Goal: Task Accomplishment & Management: Use online tool/utility

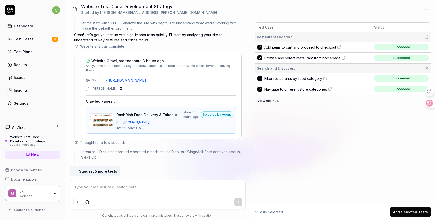
scroll to position [111, 0]
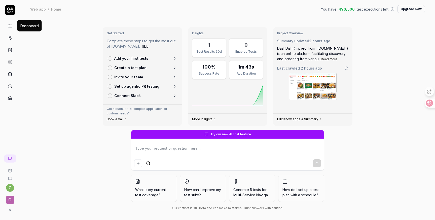
click at [8, 24] on icon at bounding box center [10, 25] width 5 height 5
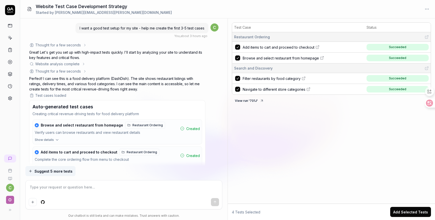
click at [136, 29] on span "I want a good test setup for my site - help me create the first 3-5 test cases" at bounding box center [142, 28] width 125 height 4
drag, startPoint x: 144, startPoint y: 28, endPoint x: 186, endPoint y: 28, distance: 42.3
click at [186, 28] on span "I want a good test setup for my site - help me create the first 3-5 test cases" at bounding box center [142, 28] width 125 height 4
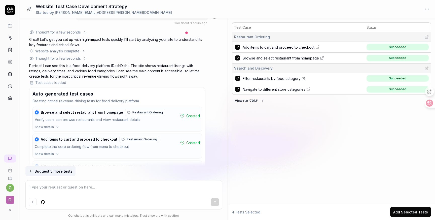
scroll to position [9, 0]
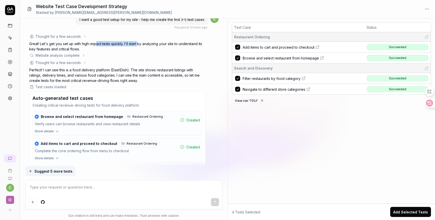
drag, startPoint x: 96, startPoint y: 44, endPoint x: 139, endPoint y: 44, distance: 42.6
click at [139, 44] on p "Great! Let's get you set up with high-impact tests quickly. I'll start by analy…" at bounding box center [117, 46] width 176 height 11
click at [70, 54] on div "Website analysis complete" at bounding box center [57, 55] width 44 height 5
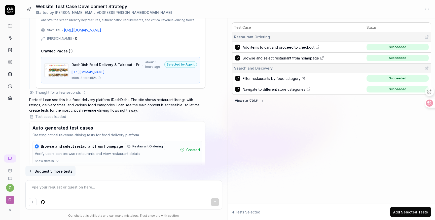
scroll to position [66, 0]
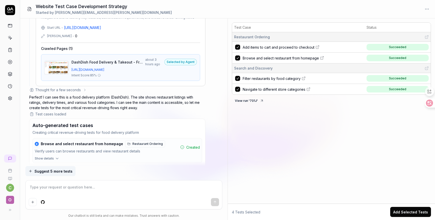
click at [75, 90] on div "Thought for a few seconds" at bounding box center [58, 89] width 46 height 5
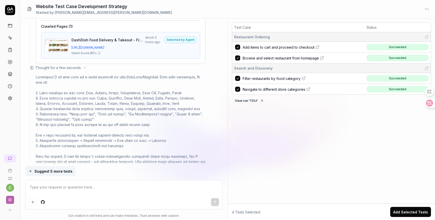
scroll to position [95, 0]
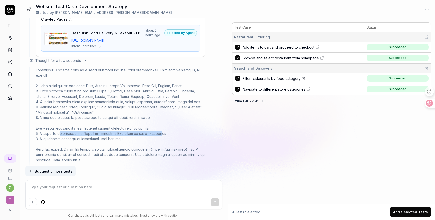
drag, startPoint x: 60, startPoint y: 132, endPoint x: 170, endPoint y: 131, distance: 110.0
click at [170, 131] on div at bounding box center [121, 165] width 170 height 196
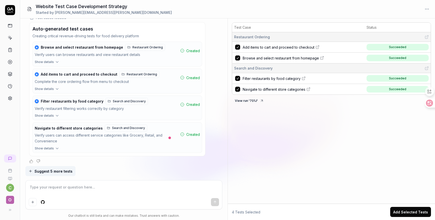
scroll to position [335, 0]
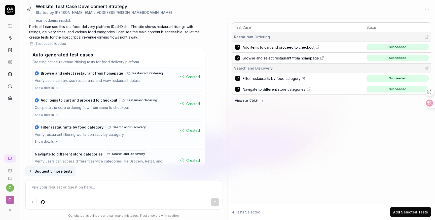
click at [316, 47] on icon at bounding box center [317, 47] width 4 height 4
type textarea "*"
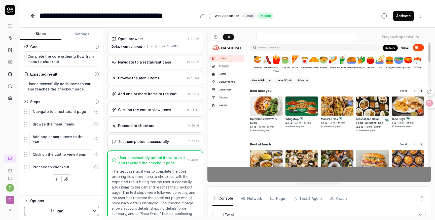
click at [165, 63] on div "Navigate to a restaurant page 16:44:52" at bounding box center [155, 62] width 96 height 14
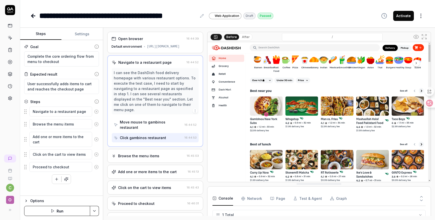
click at [245, 36] on button "After" at bounding box center [246, 37] width 12 height 6
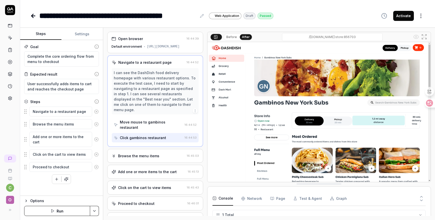
click at [132, 153] on div "Browse the menu items" at bounding box center [138, 155] width 41 height 5
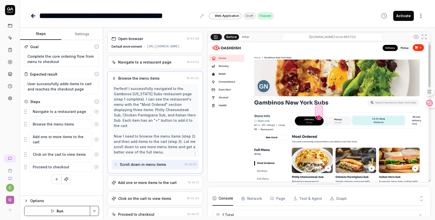
click at [245, 38] on button "After" at bounding box center [246, 37] width 12 height 6
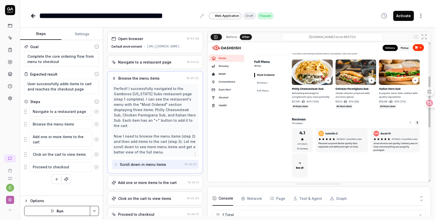
click at [231, 38] on button "Before" at bounding box center [231, 37] width 15 height 6
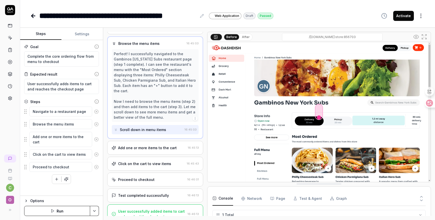
click at [159, 146] on div "Add one or more items to the cart" at bounding box center [147, 147] width 59 height 5
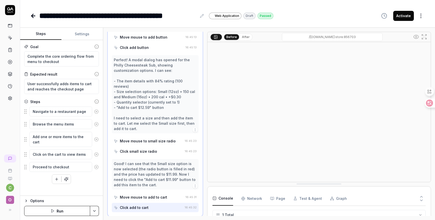
scroll to position [217, 0]
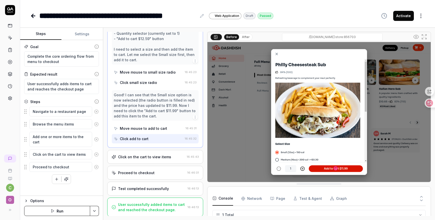
click at [149, 208] on div "User successfully added items to cart and reached the checkout page." at bounding box center [151, 207] width 67 height 11
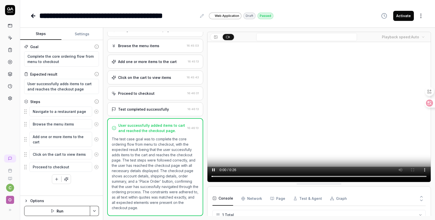
scroll to position [37, 0]
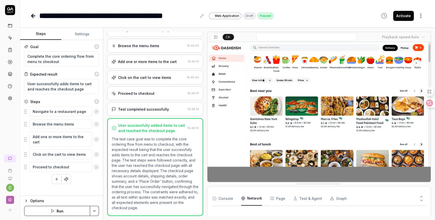
click at [252, 199] on Requests "Network" at bounding box center [251, 198] width 21 height 14
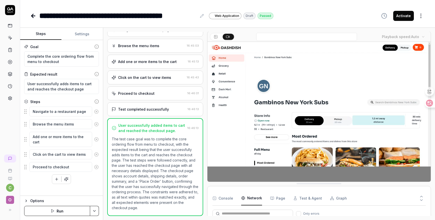
scroll to position [44, 0]
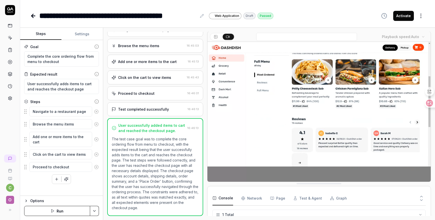
click at [225, 195] on button "Console" at bounding box center [223, 198] width 21 height 14
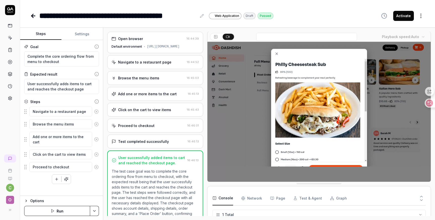
click at [33, 15] on icon at bounding box center [33, 16] width 6 height 6
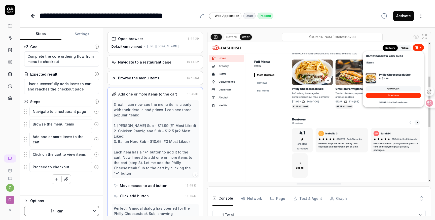
click at [142, 81] on div "Browse the menu items" at bounding box center [138, 77] width 41 height 5
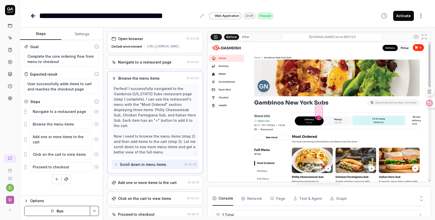
click at [240, 38] on button "After" at bounding box center [246, 37] width 12 height 6
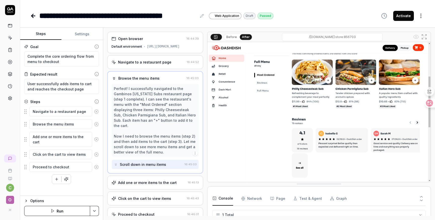
click at [233, 39] on button "Before" at bounding box center [231, 37] width 15 height 6
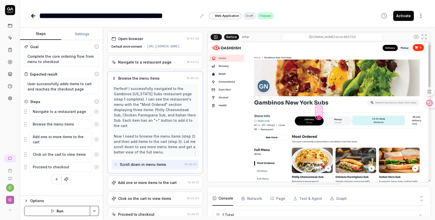
click at [254, 199] on Requests "Network" at bounding box center [251, 198] width 21 height 14
click at [289, 198] on div "Console Network Page Test & Agent Graph" at bounding box center [319, 198] width 213 height 14
click at [277, 198] on button "Page" at bounding box center [277, 198] width 15 height 14
click at [311, 200] on button "Test & Agent" at bounding box center [307, 198] width 29 height 14
click at [227, 201] on button "Console" at bounding box center [223, 198] width 21 height 14
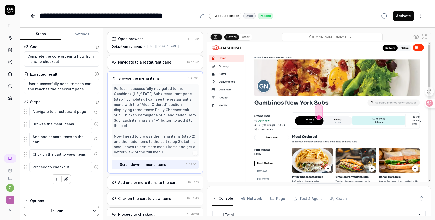
click at [141, 180] on div "Add one or more items to the cart" at bounding box center [147, 182] width 59 height 5
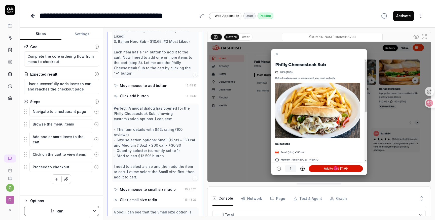
scroll to position [100, 0]
type textarea "*"
